Goal: Use online tool/utility: Utilize a website feature to perform a specific function

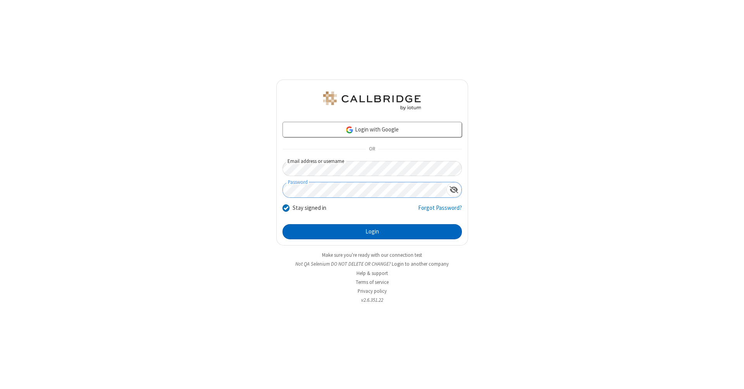
click at [372, 232] on button "Login" at bounding box center [371, 231] width 179 height 15
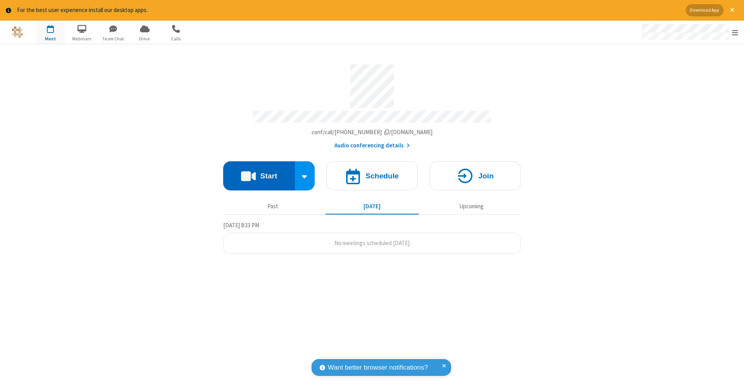
click at [259, 172] on button "Start" at bounding box center [259, 175] width 72 height 29
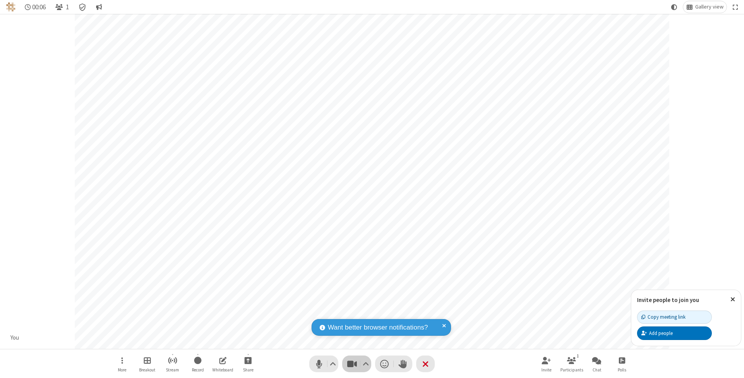
click at [352, 363] on span "Stop video (⌘+Shift+V)" at bounding box center [352, 363] width 12 height 11
click at [352, 363] on span "Start video (⌘+Shift+V)" at bounding box center [352, 363] width 12 height 11
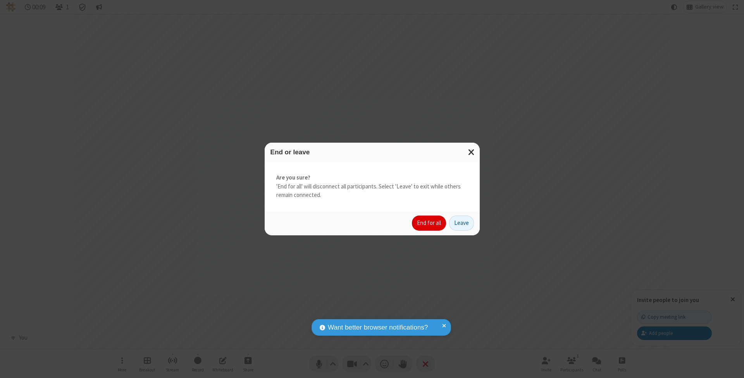
click at [429, 222] on button "End for all" at bounding box center [429, 222] width 34 height 15
